Goal: Find specific page/section: Find specific page/section

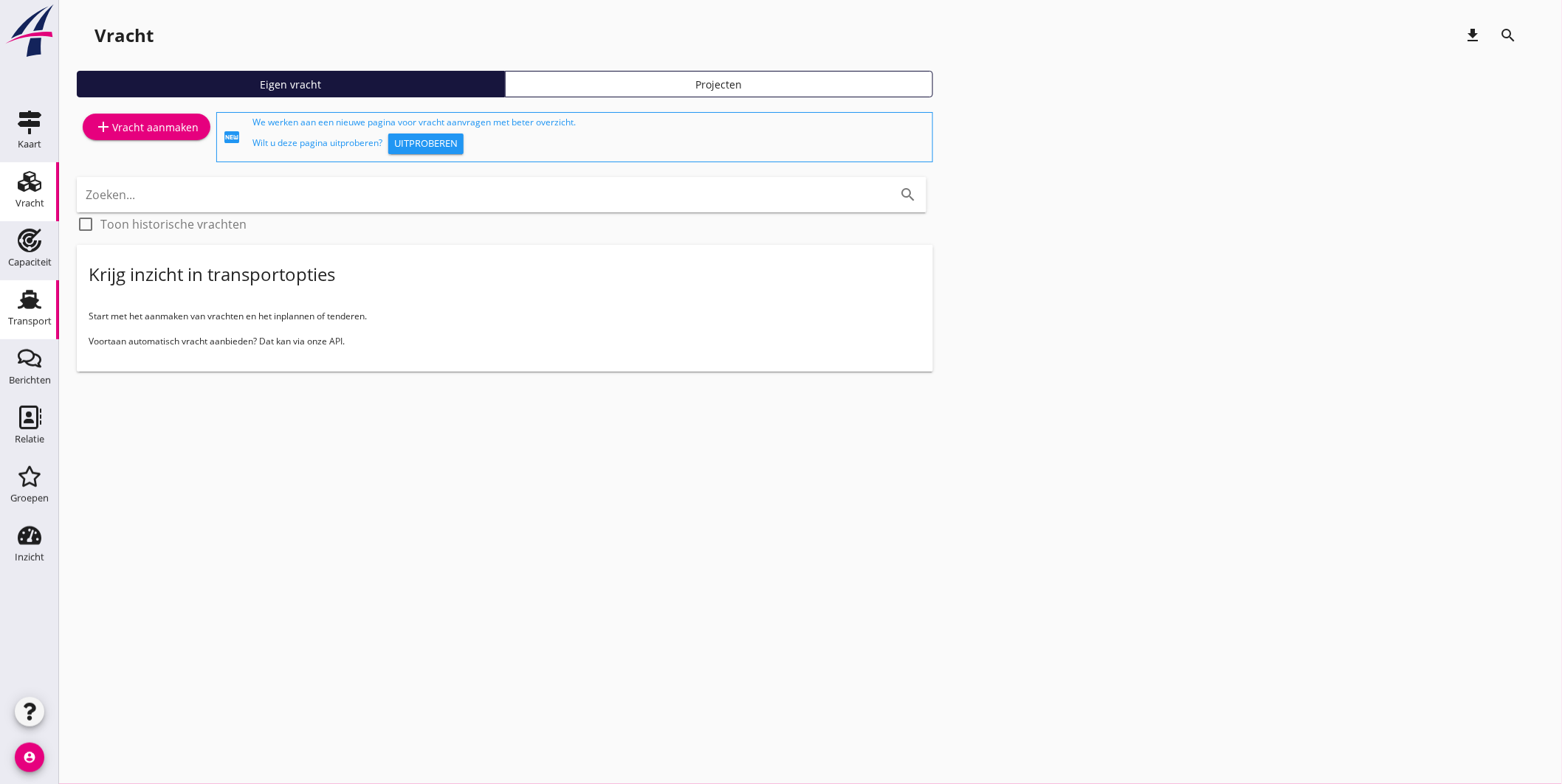
click at [27, 306] on use at bounding box center [30, 300] width 24 height 19
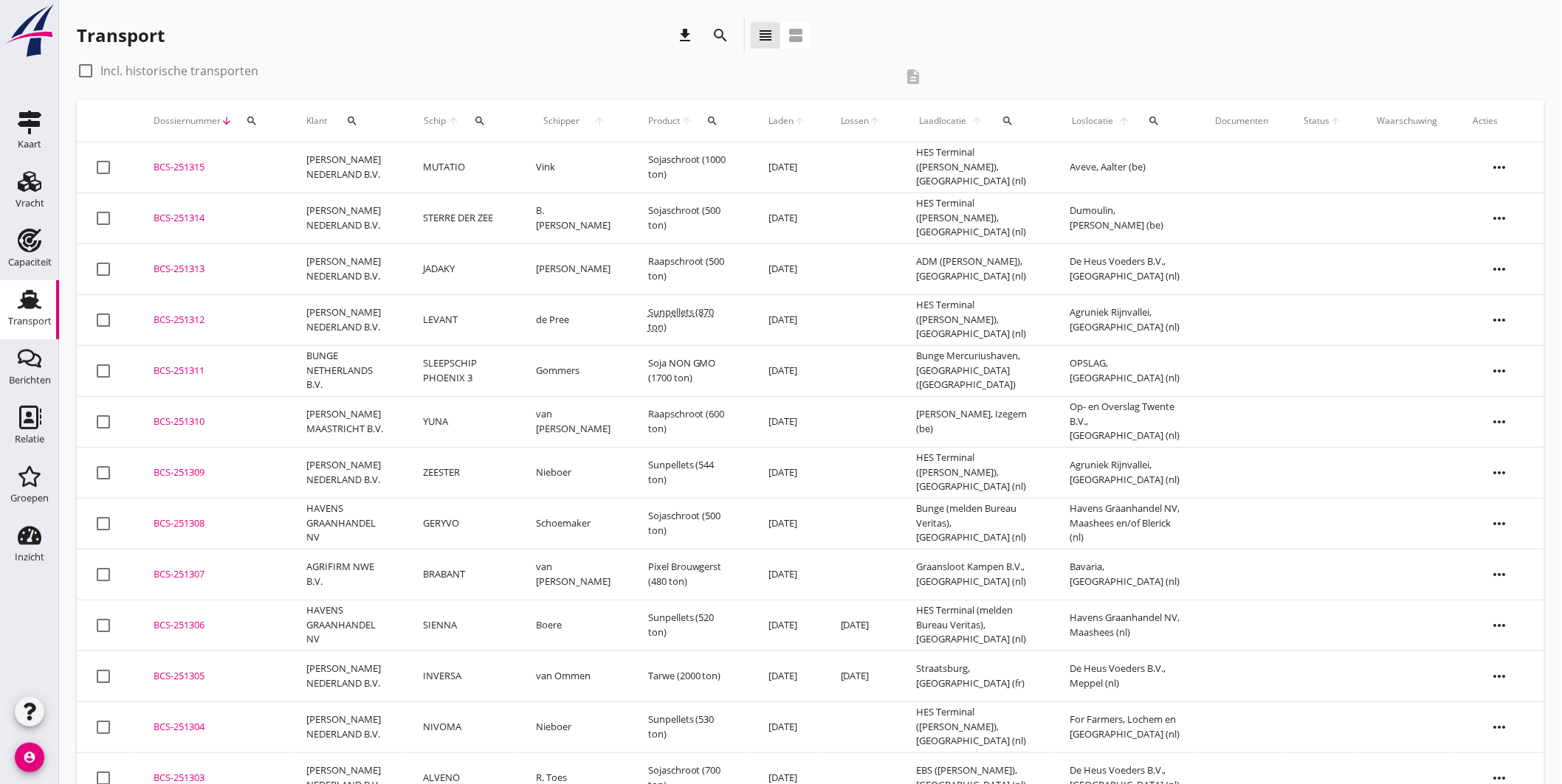
click at [482, 116] on icon "search" at bounding box center [480, 121] width 12 height 12
click at [531, 166] on input "Zoek op (scheeps)naam" at bounding box center [548, 164] width 154 height 24
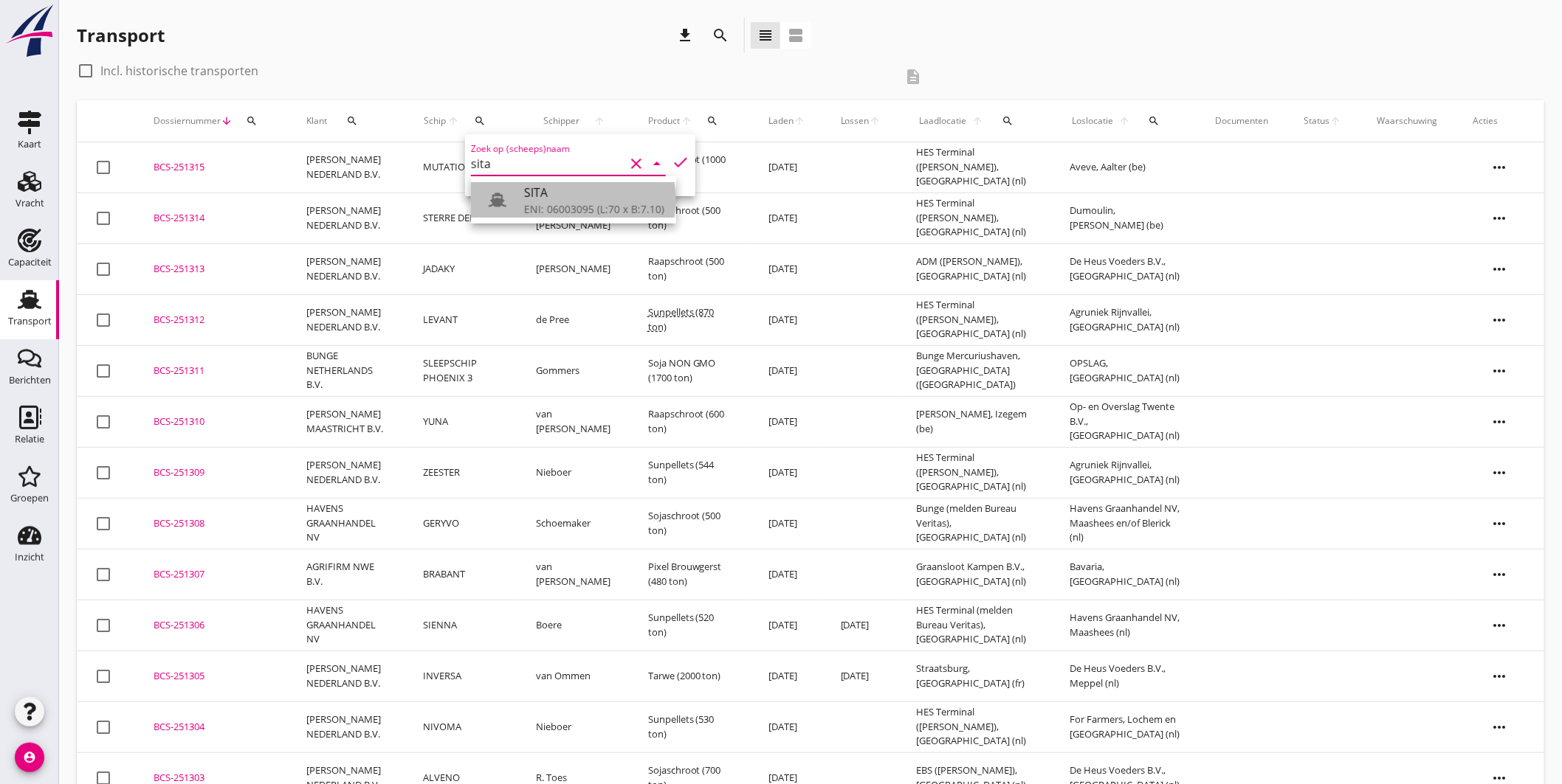
click at [541, 197] on div "SITA" at bounding box center [594, 193] width 140 height 18
click at [675, 158] on icon "check" at bounding box center [680, 162] width 18 height 18
type input "SITA"
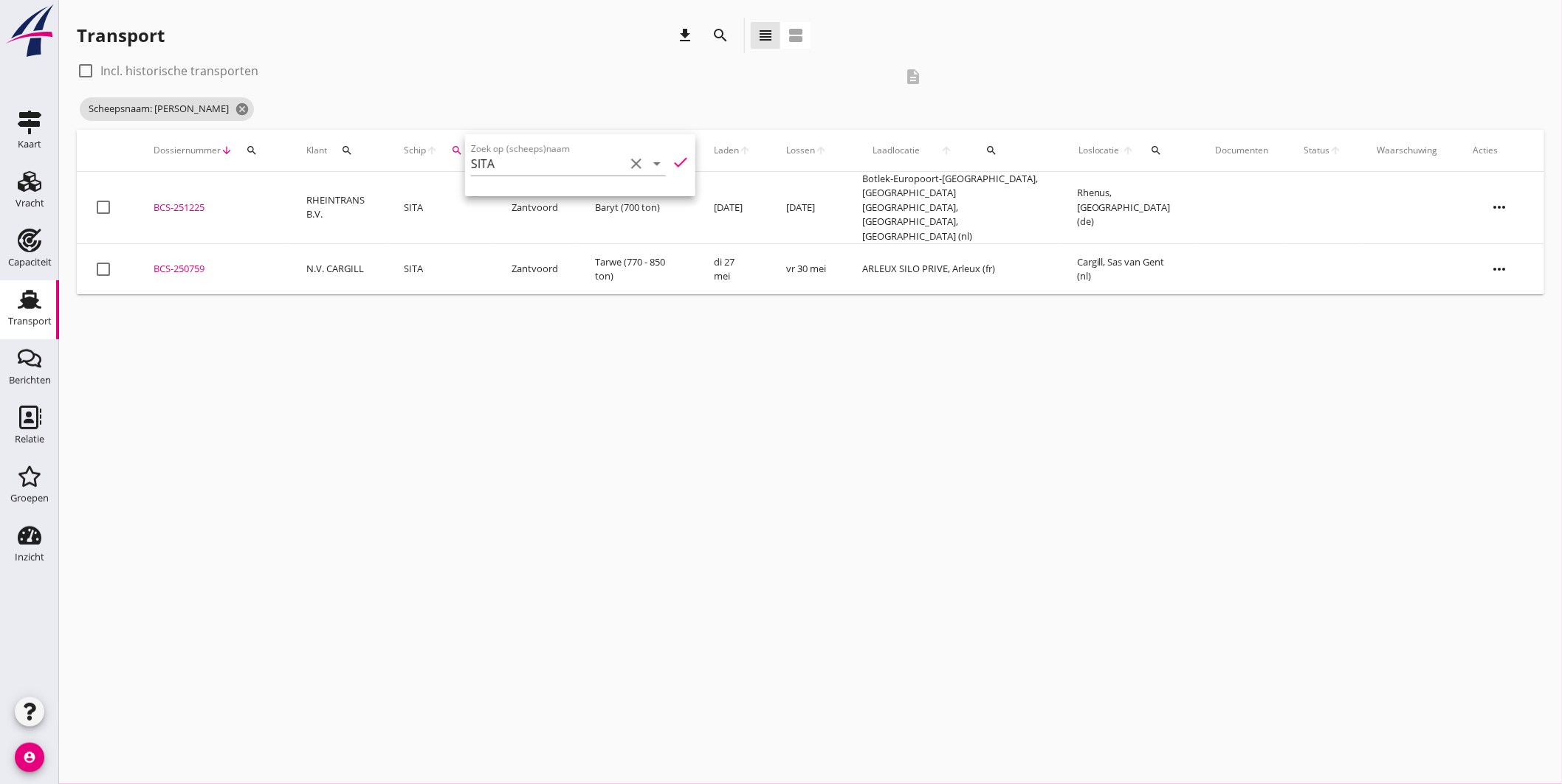
click at [770, 306] on div "cancel You are impersonating another user. Transport download search view_headl…" at bounding box center [810, 392] width 1503 height 784
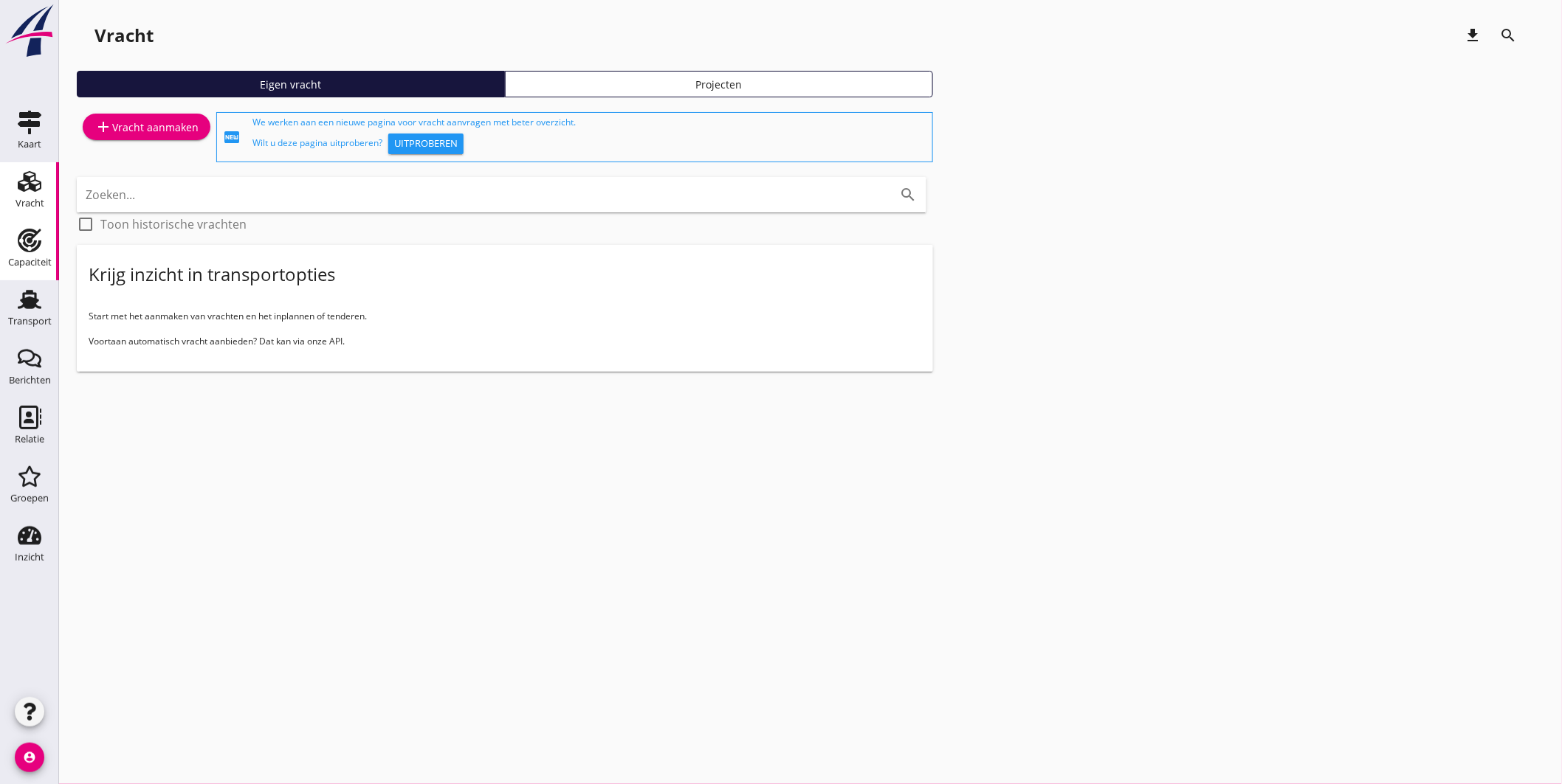
click at [30, 228] on icon "Capaciteit" at bounding box center [30, 240] width 24 height 24
click at [45, 297] on div "Transport" at bounding box center [30, 300] width 36 height 24
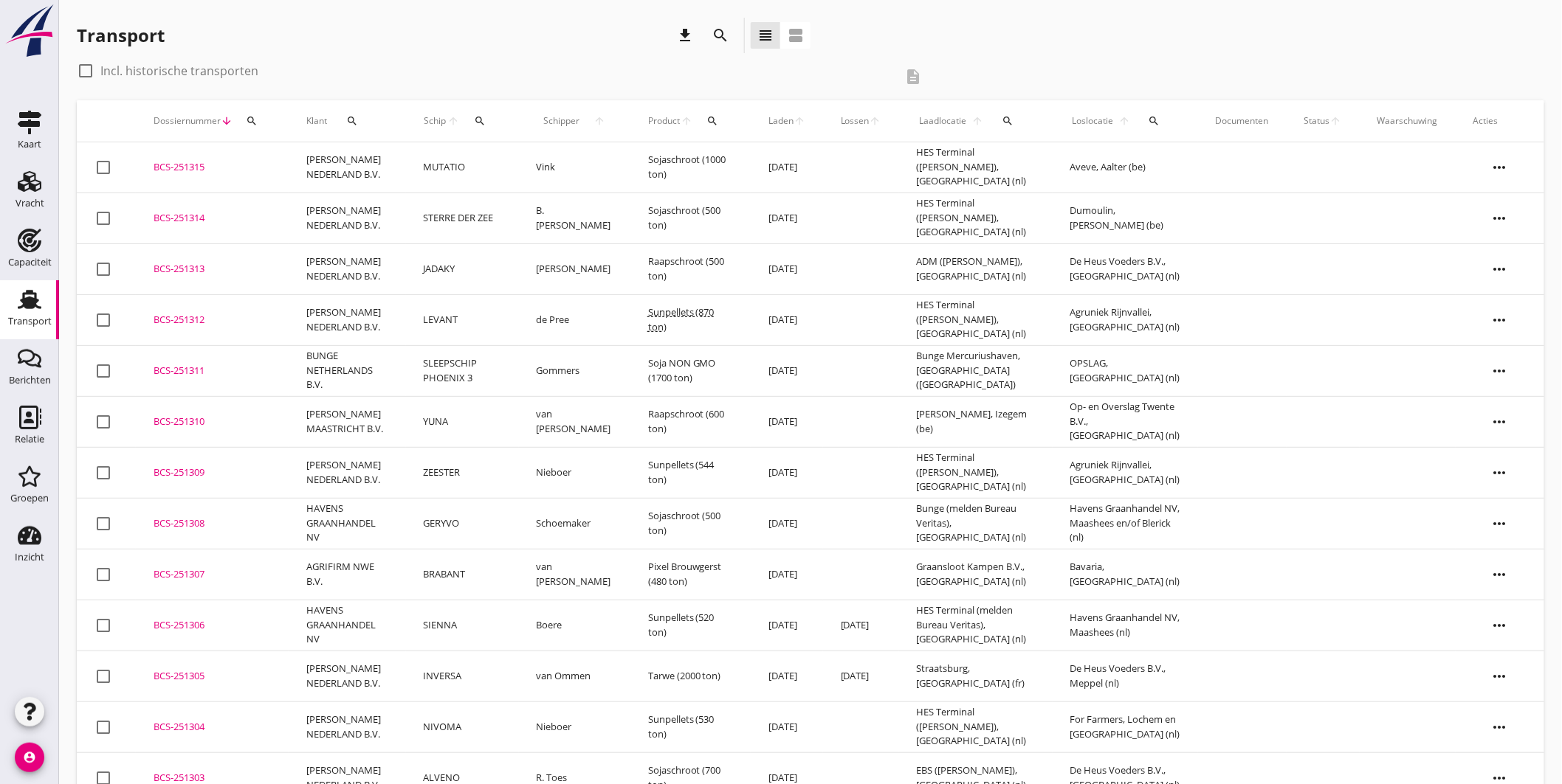
click at [1028, 38] on div "Transport download search view_headline view_agenda" at bounding box center [810, 39] width 1467 height 42
